Goal: Contribute content: Add original content to the website for others to see

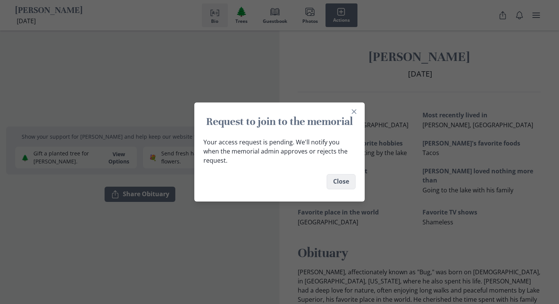
click at [339, 174] on button "Close" at bounding box center [341, 181] width 29 height 15
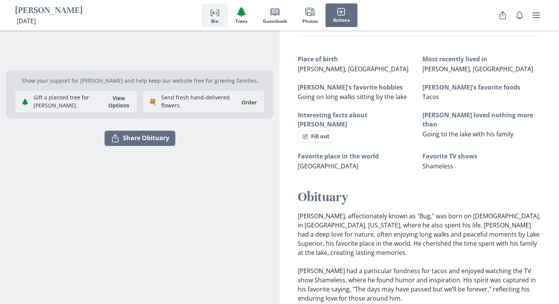
scroll to position [70, 0]
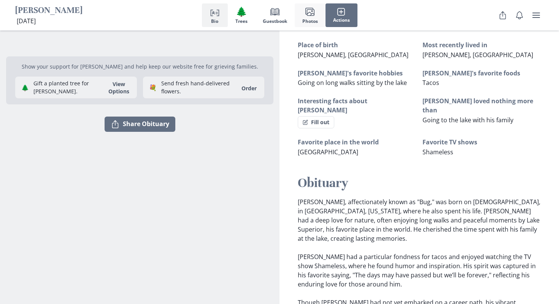
click at [307, 9] on icon "Images" at bounding box center [310, 11] width 9 height 9
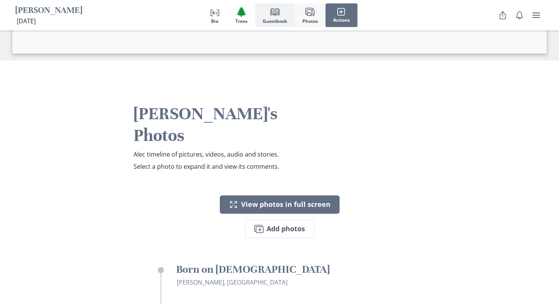
scroll to position [1008, 0]
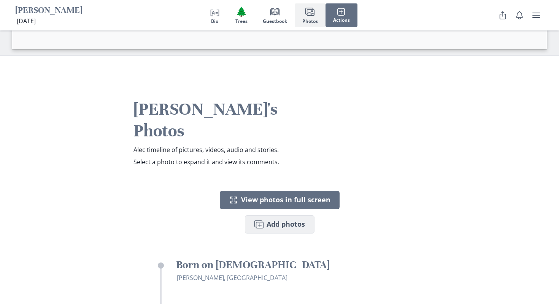
click at [286, 215] on button "Images Add photos" at bounding box center [280, 224] width 70 height 18
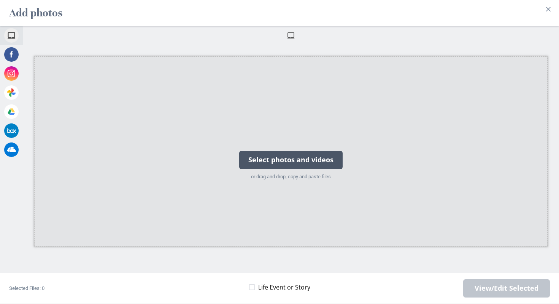
click at [282, 161] on div "Select photos and videos" at bounding box center [291, 160] width 104 height 18
click at [277, 151] on div "Select photos and videos" at bounding box center [291, 160] width 104 height 18
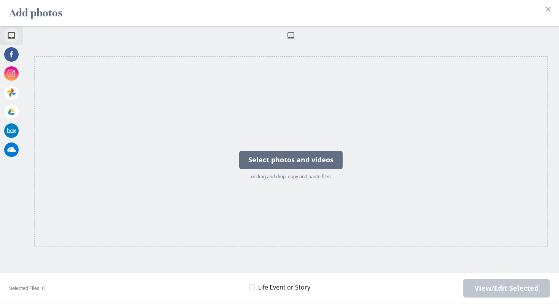
click at [292, 34] on span at bounding box center [291, 35] width 8 height 8
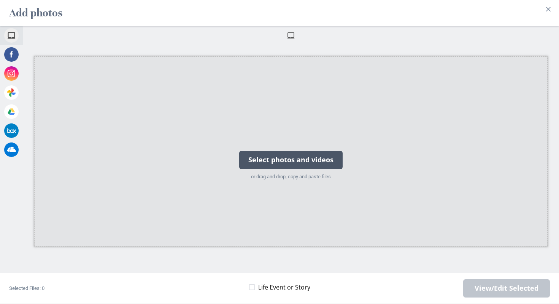
click at [289, 154] on div "Select photos and videos" at bounding box center [291, 160] width 104 height 18
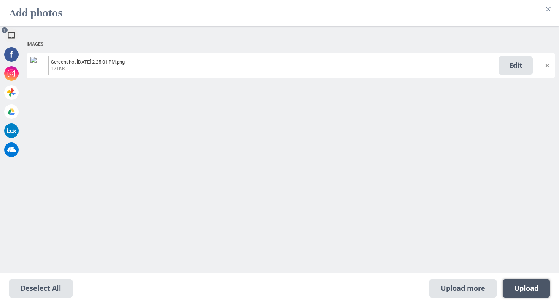
click at [521, 287] on span "Upload 1" at bounding box center [527, 288] width 24 height 8
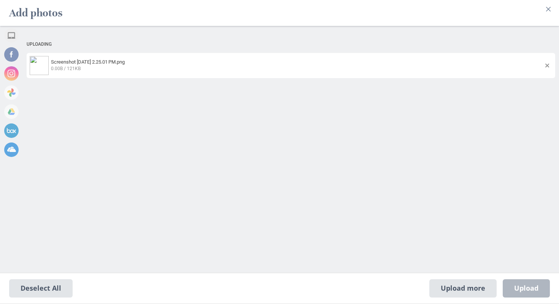
click at [520, 287] on div "Upload more Upload 0" at bounding box center [490, 288] width 121 height 18
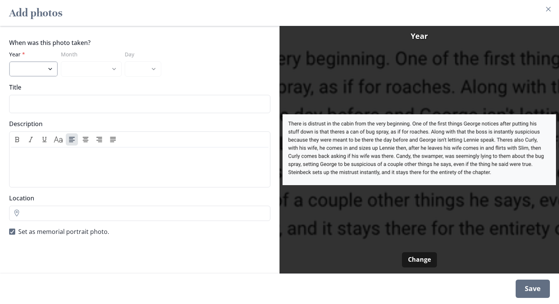
click at [55, 64] on select "2025 2024 2023 2022 2021 2020 2019 2018 2017 2016 2015 2014 2013 2012 2011 2010…" at bounding box center [33, 68] width 49 height 15
select select "2010"
click at [9, 61] on select "2025 2024 2023 2022 2021 2020 2019 2018 2017 2016 2015 2014 2013 2012 2011 2010…" at bounding box center [33, 68] width 49 height 15
click at [85, 68] on select "January February March April May June July August September October November De…" at bounding box center [91, 68] width 61 height 15
select select "6"
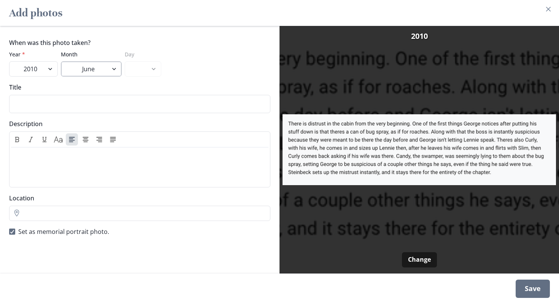
click at [61, 61] on select "January February March April May June July August September October November De…" at bounding box center [91, 68] width 61 height 15
click at [139, 66] on select "1 2 3 4 5 6 7 8 9 10 11 12 13 14 15 16 17 18 19 20 21 22 23 24 25 26 27 28 29 30" at bounding box center [143, 68] width 37 height 15
select select "14"
click at [125, 61] on select "1 2 3 4 5 6 7 8 9 10 11 12 13 14 15 16 17 18 19 20 21 22 23 24 25 26 27 28 29 30" at bounding box center [143, 68] width 37 height 15
click at [100, 107] on input "Title" at bounding box center [139, 104] width 261 height 18
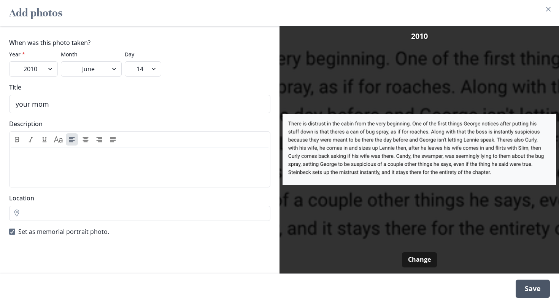
type input "your mom"
click at [543, 291] on div "Save" at bounding box center [533, 288] width 34 height 18
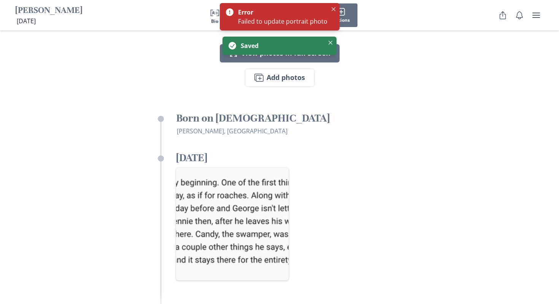
scroll to position [1171, 0]
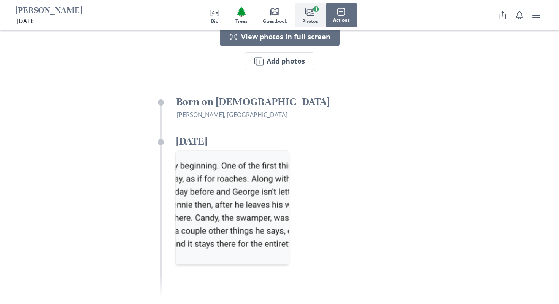
click at [248, 161] on img "Open in full screen" at bounding box center [233, 207] width 114 height 114
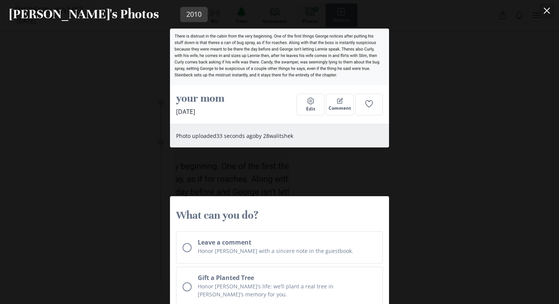
click at [548, 10] on icon "Close" at bounding box center [547, 11] width 6 height 6
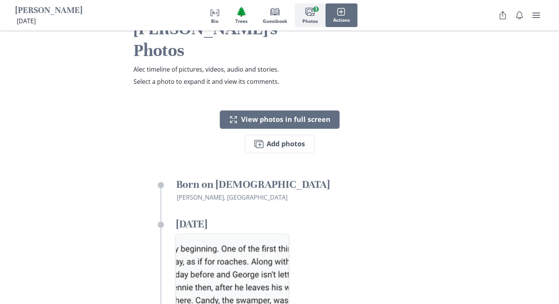
click at [308, 17] on button "Images Photos 1" at bounding box center [310, 15] width 31 height 24
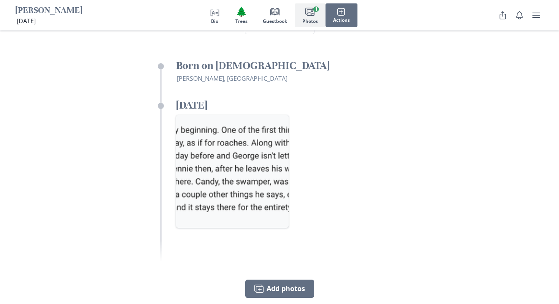
scroll to position [1206, 0]
click at [266, 115] on img "Open in full screen" at bounding box center [233, 172] width 114 height 114
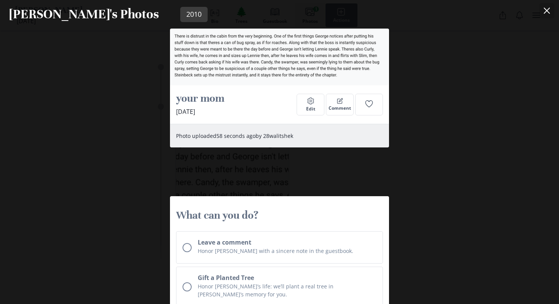
click at [548, 6] on button "Close" at bounding box center [547, 10] width 15 height 15
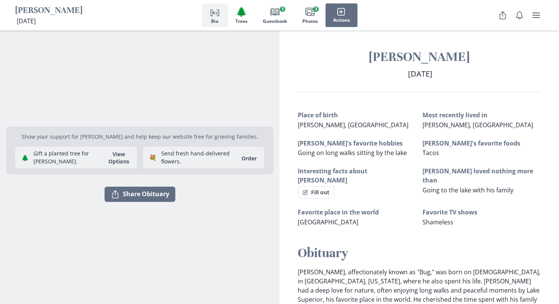
scroll to position [16, 0]
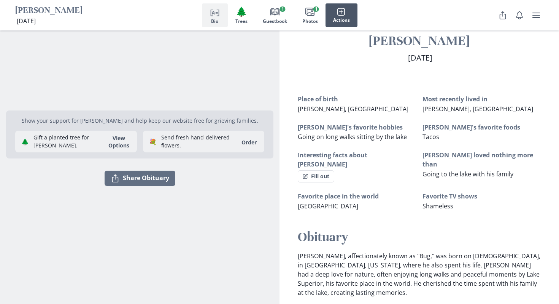
click at [341, 23] on button "Actions" at bounding box center [342, 15] width 32 height 24
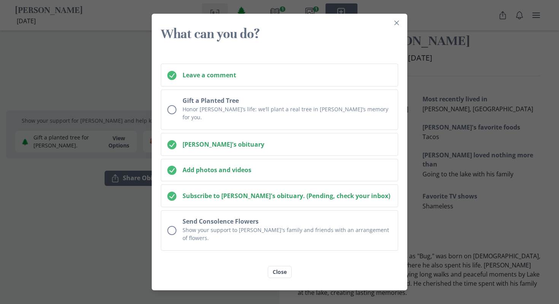
click at [397, 39] on h3 "What can you do?" at bounding box center [279, 34] width 237 height 16
click at [397, 25] on icon "Close" at bounding box center [397, 23] width 5 height 5
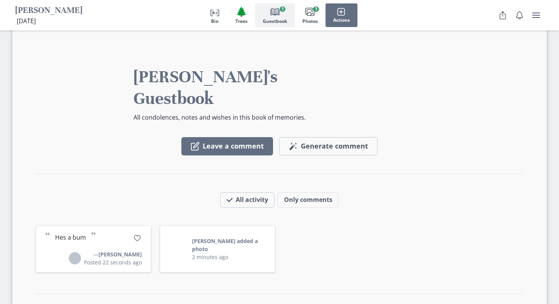
scroll to position [710, 0]
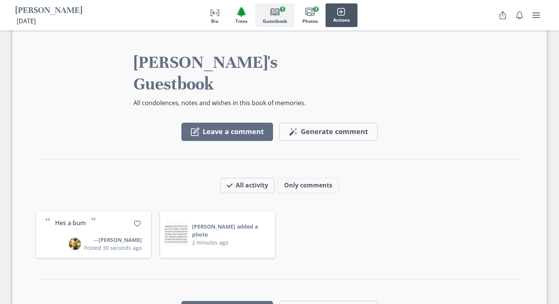
click at [352, 16] on button "Actions" at bounding box center [342, 15] width 32 height 24
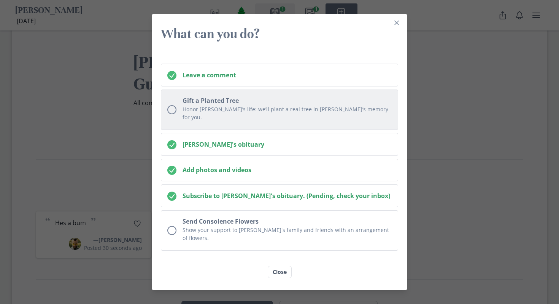
click at [229, 114] on p "Honor [PERSON_NAME]’s life: we’ll plant a real tree in [PERSON_NAME]’s memory f…" at bounding box center [287, 113] width 209 height 16
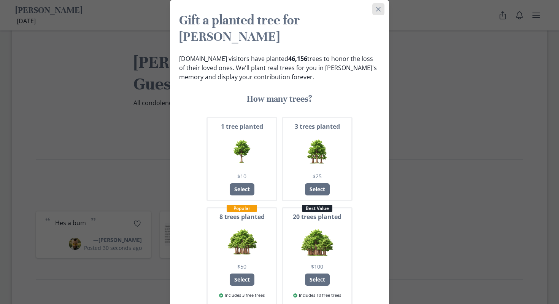
click at [378, 12] on button "Close" at bounding box center [379, 9] width 12 height 12
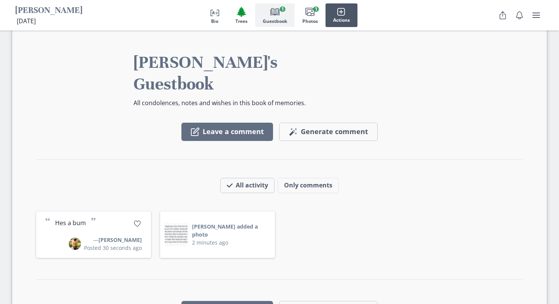
click at [350, 23] on button "Actions" at bounding box center [342, 15] width 32 height 24
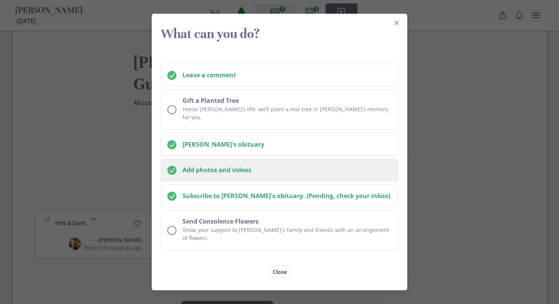
click at [290, 170] on h2 "Add photos and videos" at bounding box center [287, 169] width 209 height 9
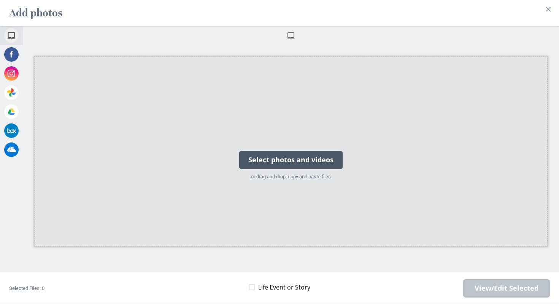
click at [285, 156] on div "Select photos and videos" at bounding box center [291, 160] width 104 height 18
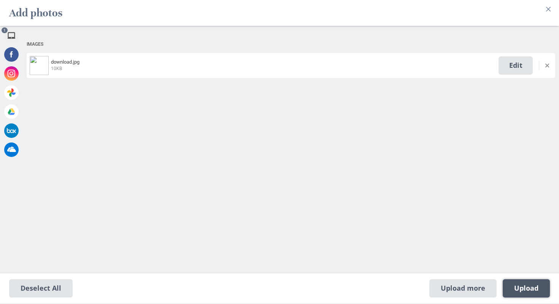
click at [537, 290] on span "Upload 1" at bounding box center [527, 288] width 24 height 8
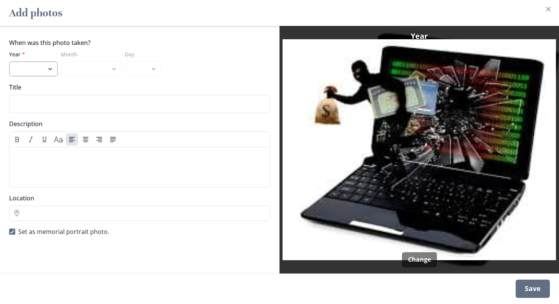
click at [42, 65] on select "2025 2024 2023 2022 2021 2020 2019 2018 2017 2016 2015 2014 2013 2012 2011 2010…" at bounding box center [33, 68] width 49 height 15
select select "2025"
click at [9, 61] on select "2025 2024 2023 2022 2021 2020 2019 2018 2017 2016 2015 2014 2013 2012 2011 2010…" at bounding box center [33, 68] width 49 height 15
click at [93, 70] on select "January February March April May June July August September" at bounding box center [91, 68] width 61 height 15
select select "9"
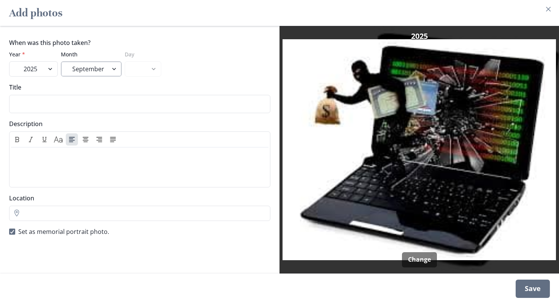
click at [61, 61] on select "January February March April May June July August September" at bounding box center [91, 68] width 61 height 15
click at [150, 67] on select "1 2 3 4 5 6 7 8 9 10 11 12 13 14 15 16 17 18" at bounding box center [143, 68] width 37 height 15
select select "11"
click at [125, 61] on select "1 2 3 4 5 6 7 8 9 10 11 12 13 14 15 16 17 18" at bounding box center [143, 68] width 37 height 15
click at [77, 102] on input "Title" at bounding box center [139, 104] width 261 height 18
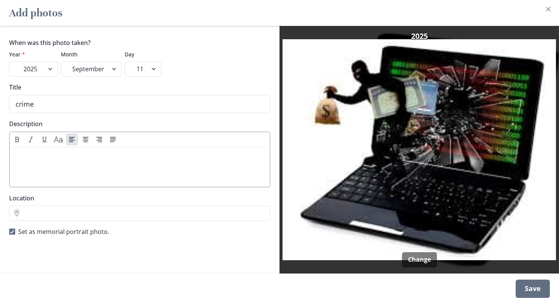
type input "crime"
click at [71, 157] on p at bounding box center [140, 154] width 252 height 9
click at [48, 213] on input "Location" at bounding box center [139, 213] width 261 height 15
type input "y"
type input "crime city"
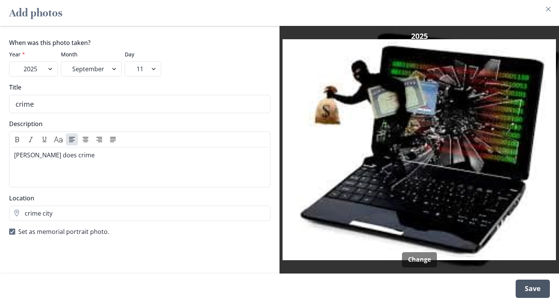
click at [538, 285] on div "Save" at bounding box center [533, 288] width 34 height 18
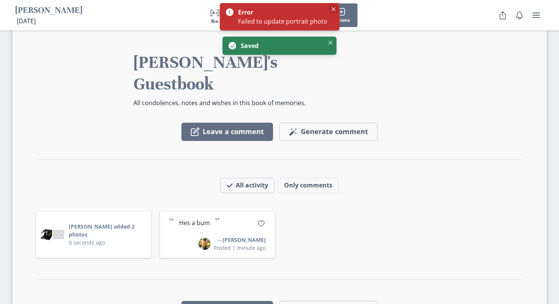
click at [332, 8] on icon "Close" at bounding box center [333, 9] width 4 height 4
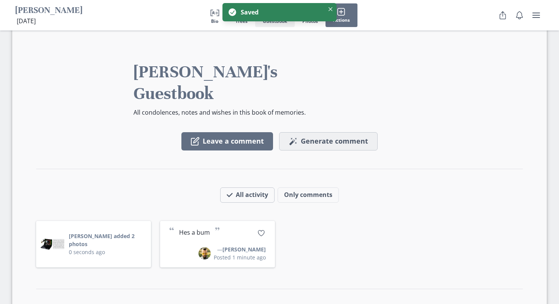
scroll to position [650, 0]
